Goal: Information Seeking & Learning: Understand process/instructions

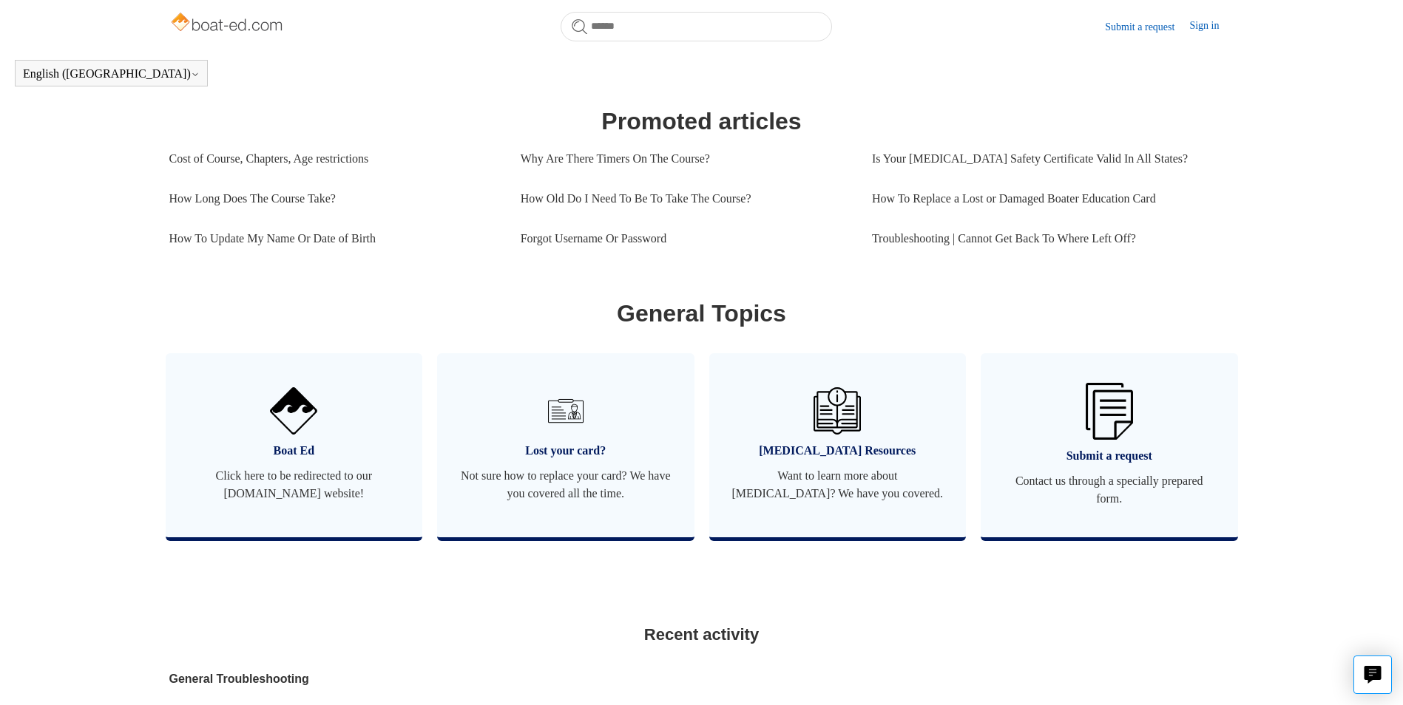
scroll to position [624, 0]
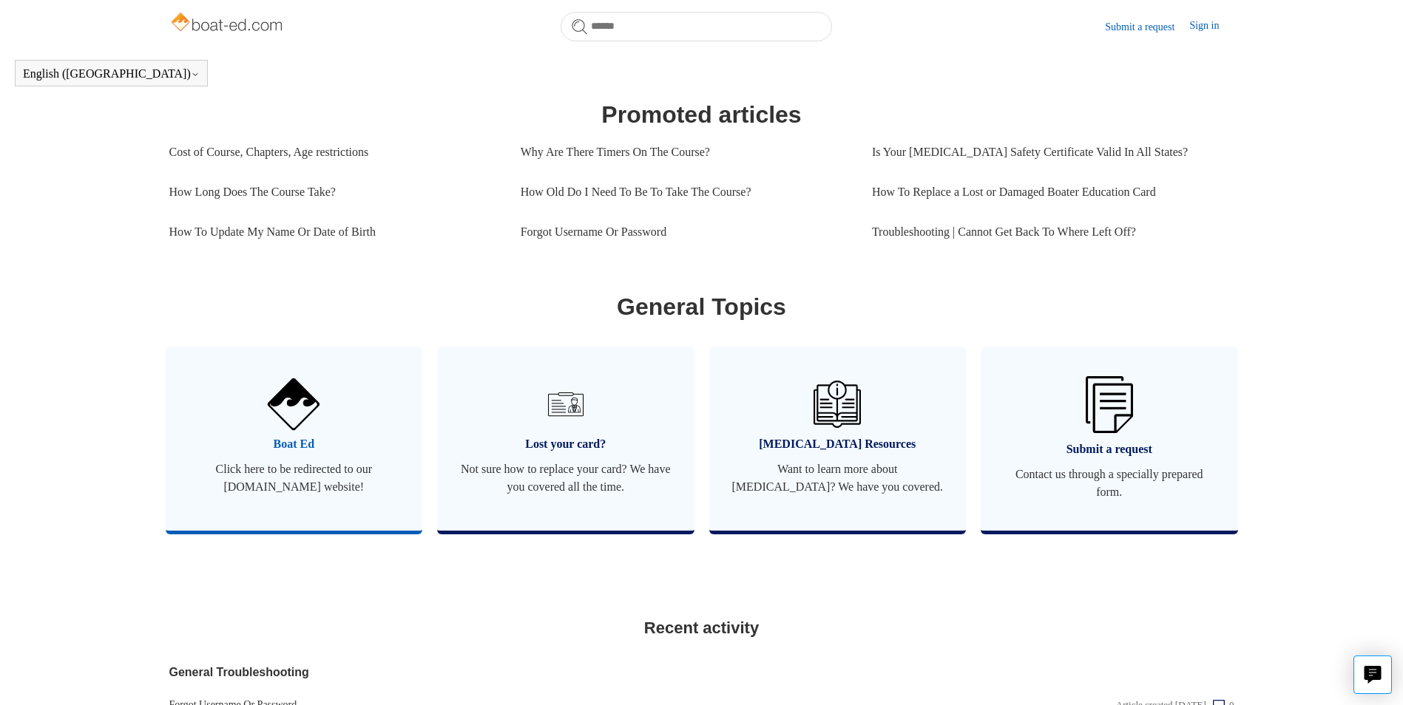
click at [288, 453] on span "Boat Ed" at bounding box center [294, 445] width 213 height 18
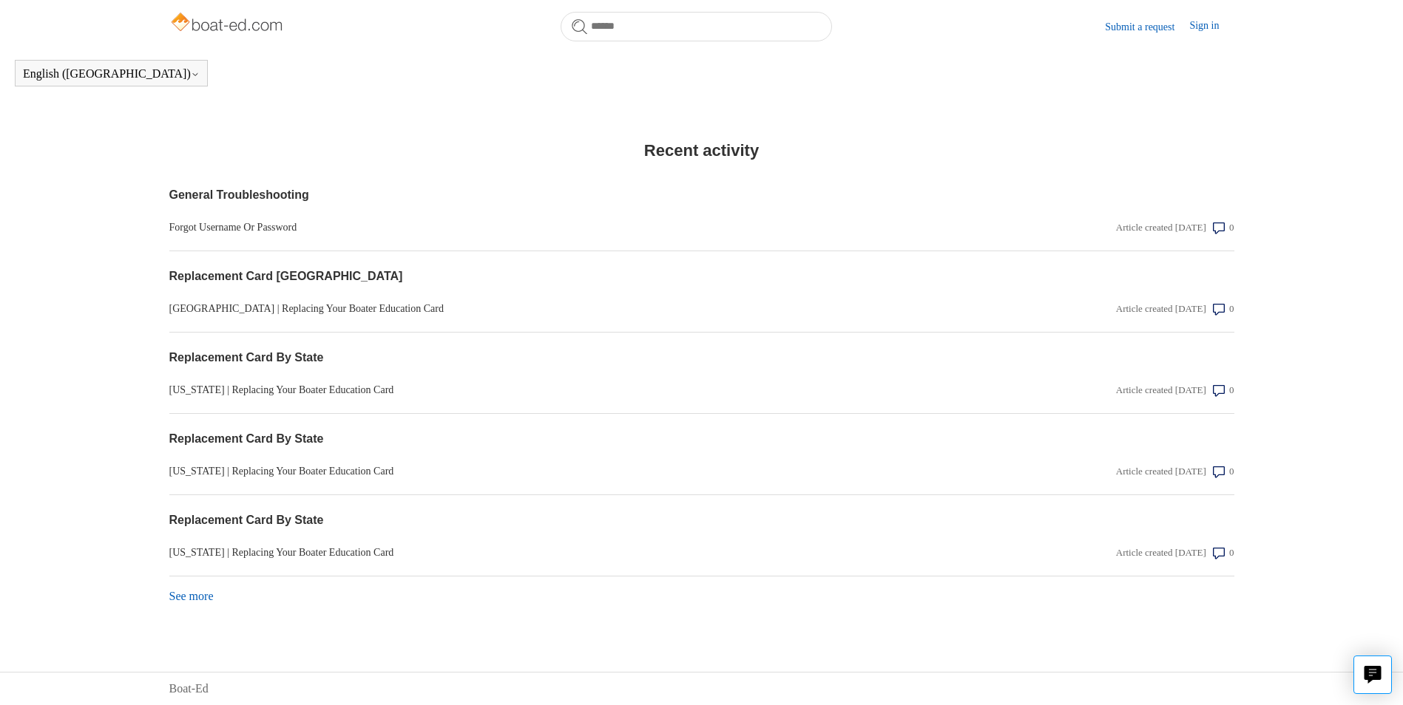
scroll to position [1119, 0]
click at [247, 192] on link "General Troubleshooting" at bounding box center [541, 195] width 745 height 18
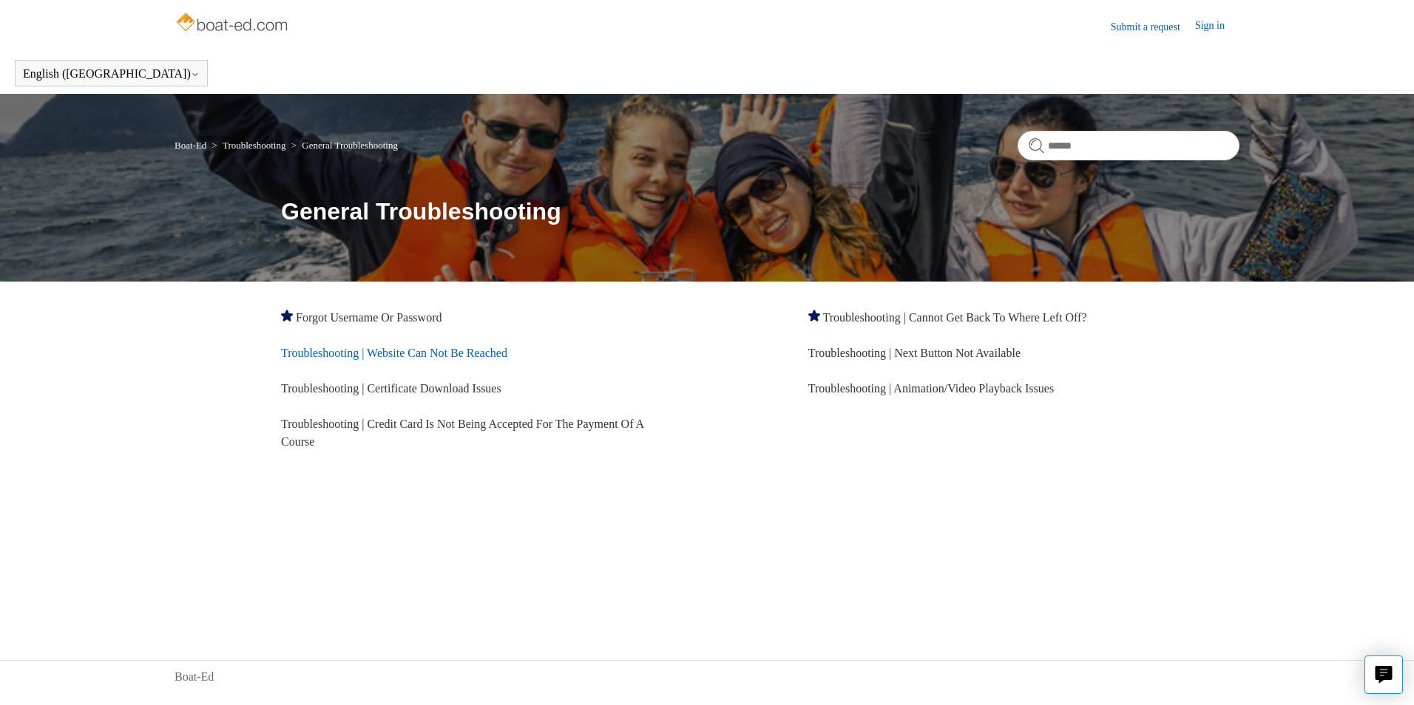
click at [477, 356] on link "Troubleshooting | Website Can Not Be Reached" at bounding box center [394, 353] width 226 height 13
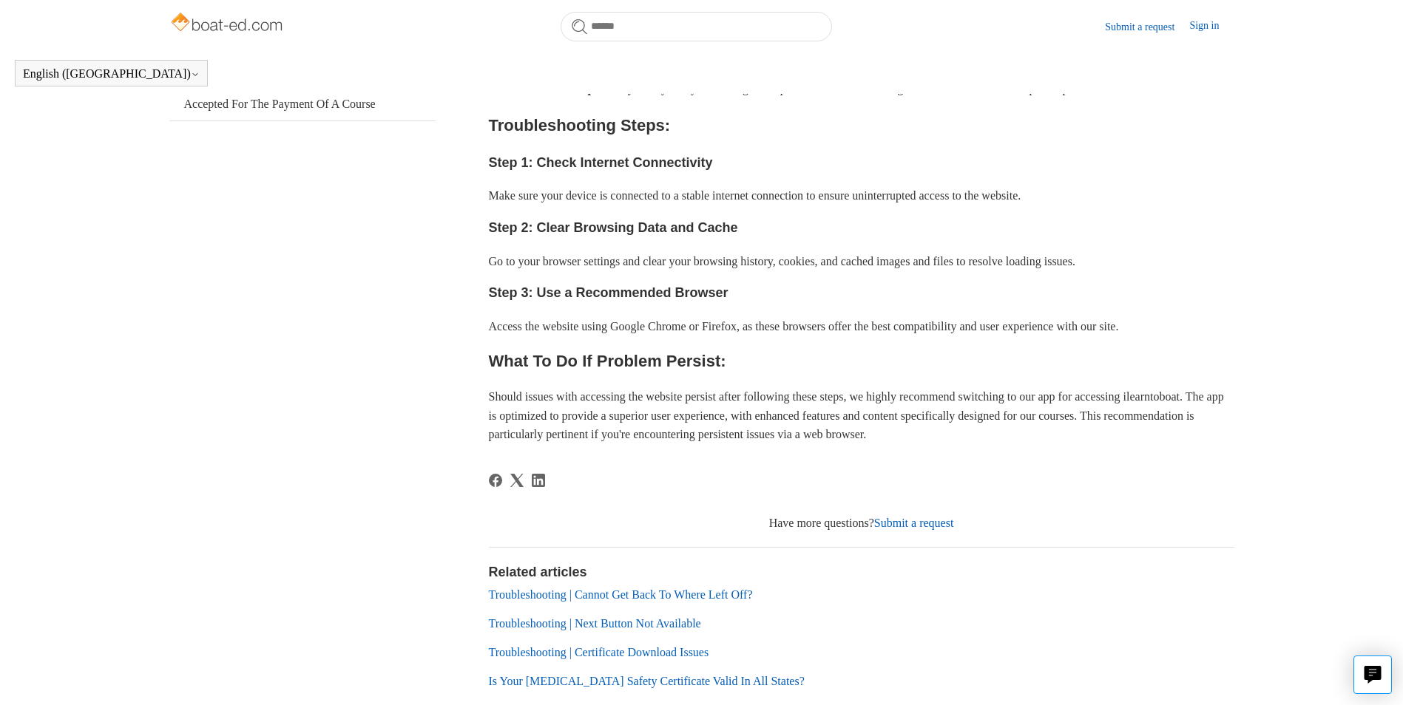
scroll to position [571, 0]
